Goal: Task Accomplishment & Management: Use online tool/utility

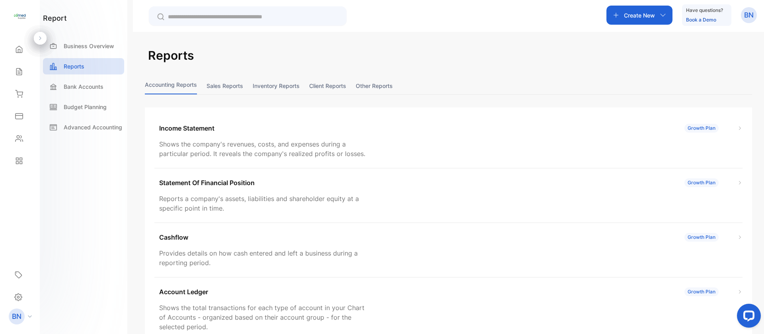
click at [220, 86] on button "Sales reports" at bounding box center [224, 85] width 37 height 17
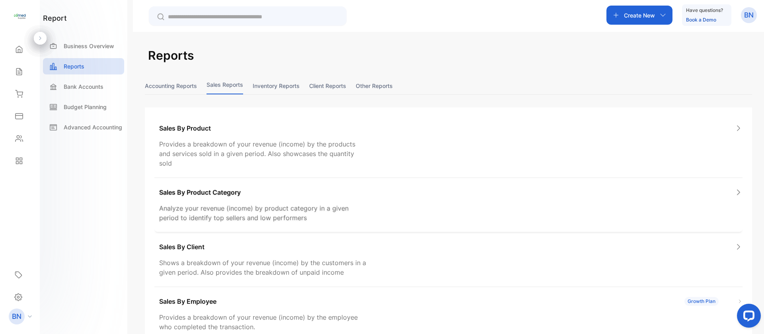
click at [190, 189] on div "Sales By Product Category Analyze your revenue (income) by product category in …" at bounding box center [448, 205] width 588 height 54
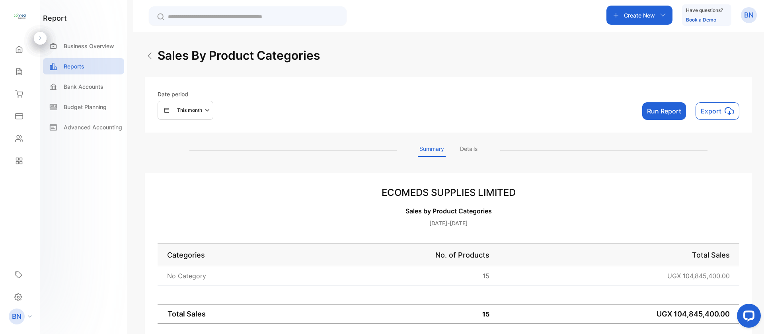
click at [179, 115] on div "This month" at bounding box center [188, 110] width 49 height 10
click at [176, 184] on p "Custom" at bounding box center [182, 184] width 18 height 7
click at [195, 227] on input "text" at bounding box center [225, 223] width 84 height 18
select select "*"
select select "****"
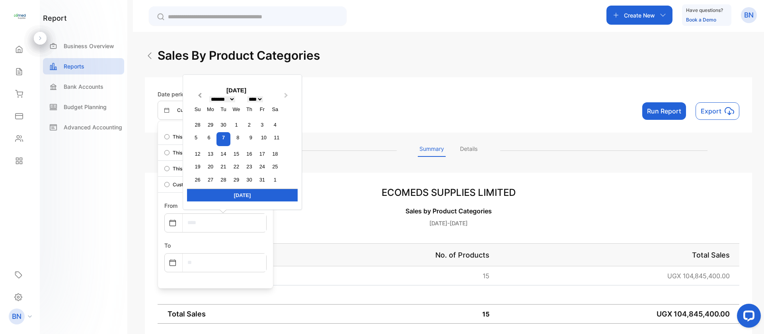
click at [202, 97] on button "Previous Month" at bounding box center [199, 97] width 13 height 13
select select "*"
click at [208, 126] on div "1" at bounding box center [210, 124] width 11 height 11
type input "**********"
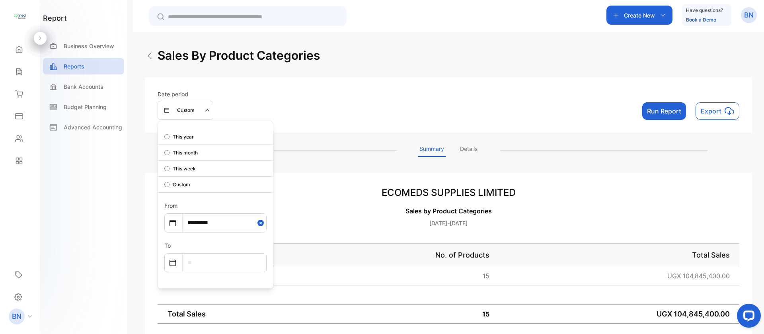
click at [202, 263] on input "text" at bounding box center [225, 262] width 84 height 18
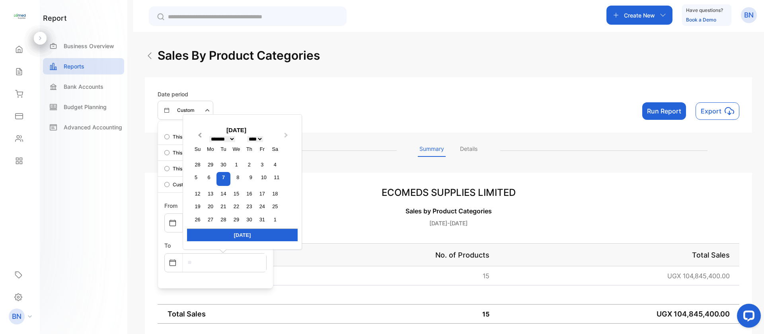
click at [202, 136] on button "Previous Month" at bounding box center [199, 137] width 13 height 13
select select "*"
click at [222, 221] on div "30" at bounding box center [223, 219] width 11 height 11
type input "**********"
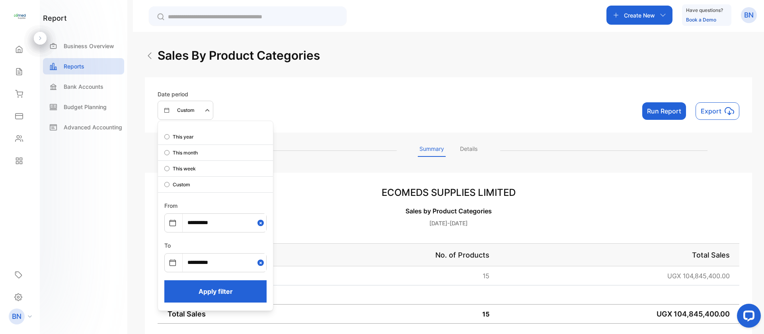
click at [210, 289] on button "Apply filter" at bounding box center [215, 291] width 102 height 22
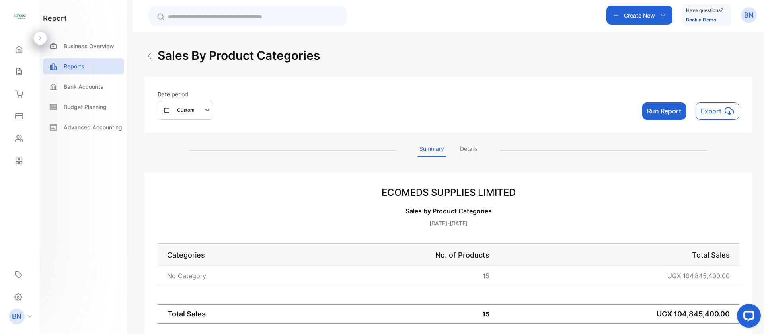
click at [658, 107] on button "Run Report" at bounding box center [664, 111] width 44 height 18
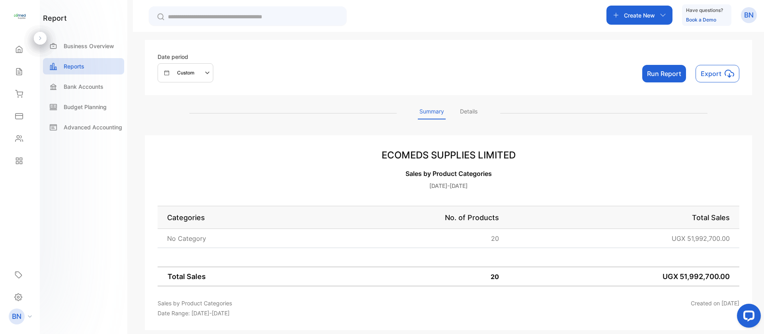
scroll to position [46, 0]
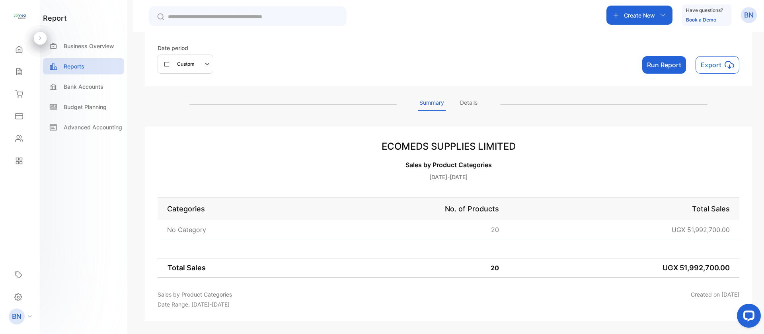
click at [656, 72] on button "Run Report" at bounding box center [664, 65] width 44 height 18
click at [77, 64] on p "Reports" at bounding box center [74, 66] width 21 height 8
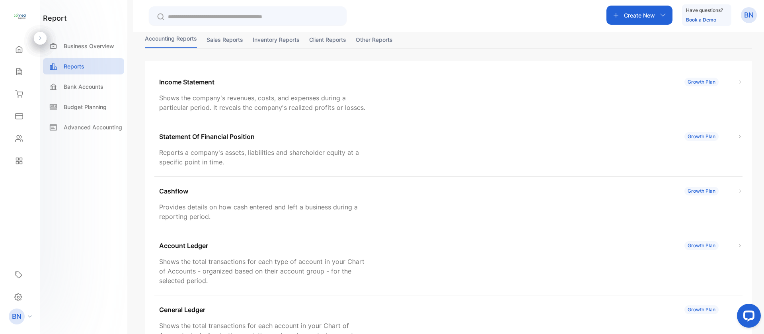
click at [220, 42] on button "Sales reports" at bounding box center [224, 39] width 37 height 17
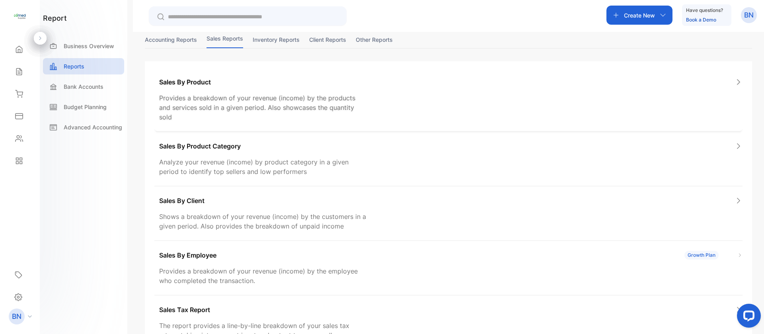
click at [204, 98] on p "Provides a breakdown of your revenue (income) by the products and services sold…" at bounding box center [263, 107] width 208 height 29
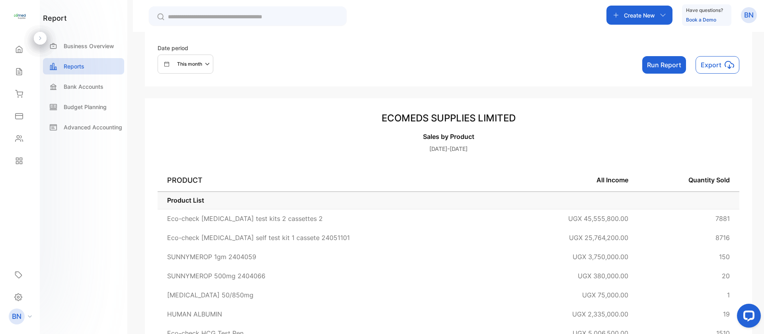
click at [198, 62] on p "This month" at bounding box center [189, 63] width 25 height 7
click at [176, 141] on p "Custom" at bounding box center [182, 138] width 18 height 7
click at [208, 178] on input "text" at bounding box center [225, 176] width 84 height 18
select select "*"
select select "****"
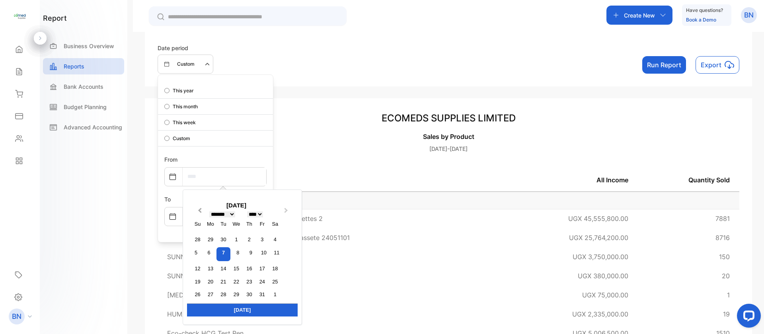
click at [200, 210] on span "Previous Month" at bounding box center [200, 212] width 0 height 12
select select "*"
click at [215, 240] on div "1" at bounding box center [210, 239] width 11 height 11
type input "**********"
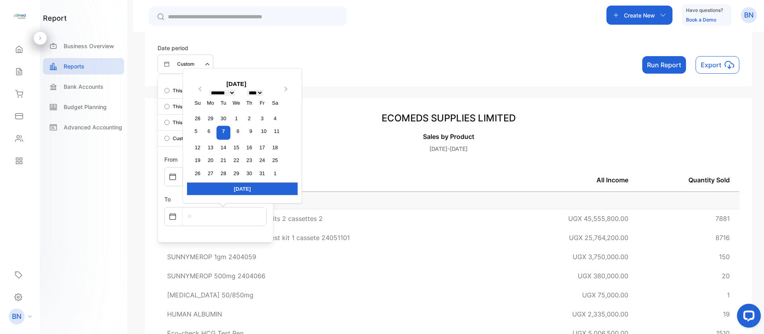
click at [214, 214] on input "text" at bounding box center [225, 216] width 84 height 18
click at [200, 86] on button "Previous Month" at bounding box center [199, 91] width 13 height 13
select select "*"
click at [222, 171] on div "30" at bounding box center [223, 173] width 11 height 11
type input "**********"
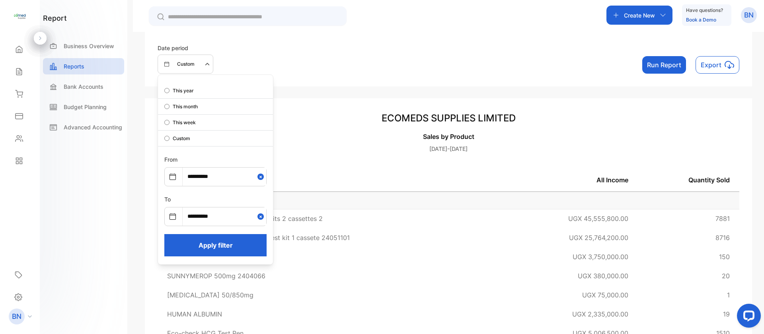
click at [207, 243] on button "Apply filter" at bounding box center [215, 245] width 102 height 22
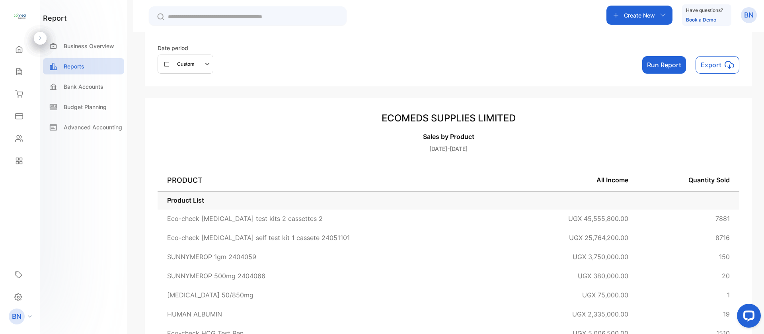
click at [663, 64] on button "Run Report" at bounding box center [664, 65] width 44 height 18
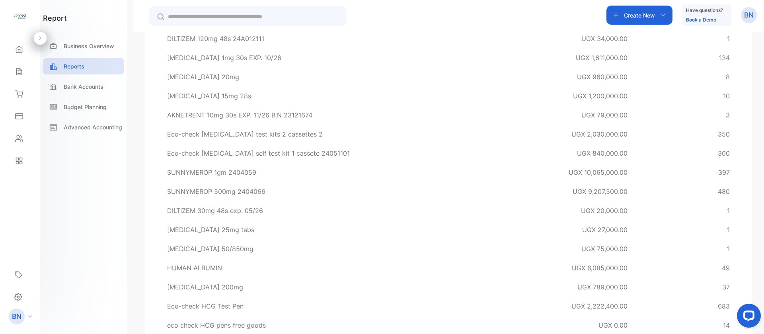
scroll to position [265, 0]
drag, startPoint x: 752, startPoint y: 152, endPoint x: 757, endPoint y: 163, distance: 11.6
click at [757, 163] on div "sales by product Date period Custom Run Report Export ECOMEDS SUPPLIES LIMITED …" at bounding box center [448, 199] width 631 height 334
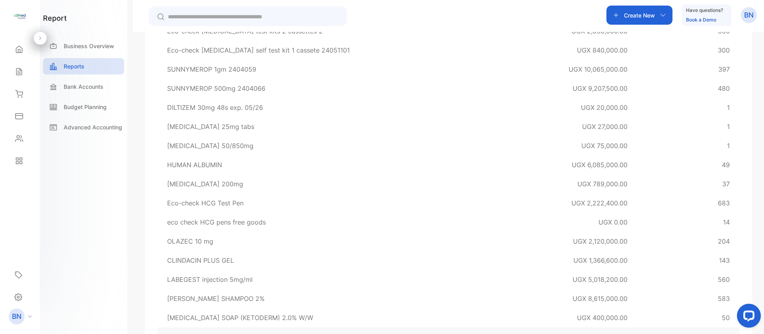
scroll to position [369, 0]
click at [517, 40] on td "UGX 840,000.00" at bounding box center [568, 48] width 138 height 19
